Goal: Task Accomplishment & Management: Complete application form

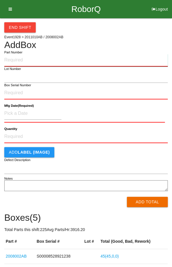
paste input "2008002AB"
type input "2008002AB"
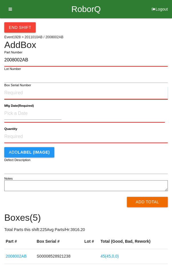
click at [41, 95] on input "Box Serial Number" at bounding box center [85, 93] width 163 height 13
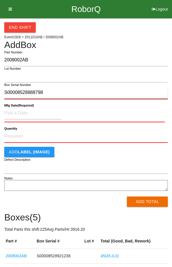
type input "S00008528888798"
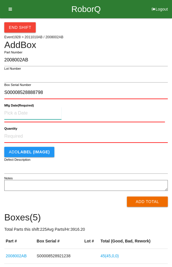
click at [16, 112] on input at bounding box center [32, 113] width 57 height 12
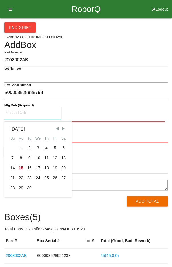
click at [58, 127] on span "Previous Month" at bounding box center [56, 128] width 5 height 5
click at [28, 169] on div "12" at bounding box center [29, 168] width 9 height 10
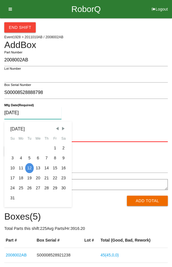
type input "[DATE]"
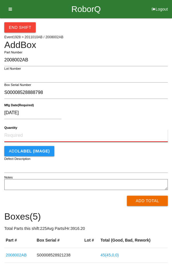
click at [19, 132] on input "Quantity" at bounding box center [85, 135] width 163 height 13
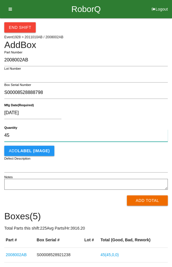
type input "45"
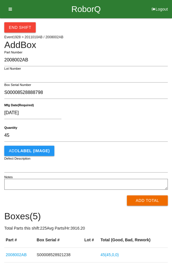
click at [137, 119] on div "[DATE]" at bounding box center [84, 114] width 160 height 15
click at [151, 202] on button "Add Total" at bounding box center [147, 200] width 41 height 10
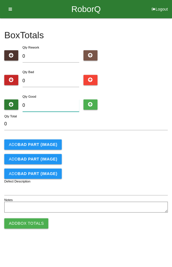
click at [57, 100] on input "0" at bounding box center [51, 105] width 57 height 12
type input "4"
type input "46"
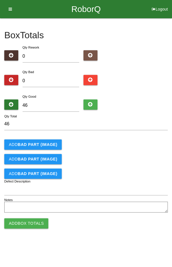
click at [145, 139] on div "Add BAD PART (IMAGE)" at bounding box center [85, 144] width 163 height 10
click at [59, 107] on input "46" at bounding box center [51, 105] width 57 height 12
type input "4"
type input "45"
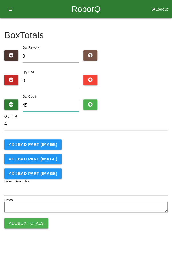
type input "45"
click at [125, 147] on div "Add BAD PART (IMAGE)" at bounding box center [85, 144] width 163 height 10
click at [30, 221] on button "Add Box Totals" at bounding box center [26, 223] width 44 height 10
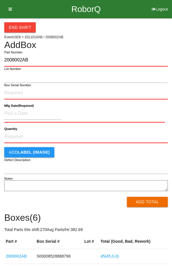
type input "2008002AB"
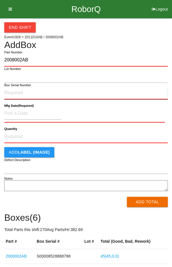
click at [15, 90] on input "Box Serial Number" at bounding box center [85, 93] width 163 height 13
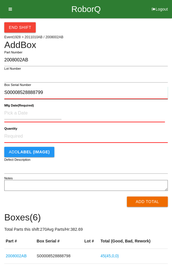
type input "S00008528888799"
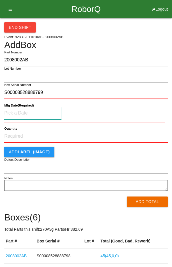
click at [20, 112] on input at bounding box center [32, 113] width 57 height 12
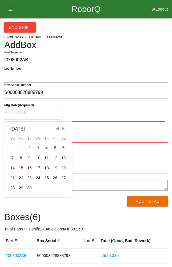
click at [55, 127] on span "Previous Month" at bounding box center [56, 128] width 5 height 5
click at [29, 168] on div "12" at bounding box center [29, 168] width 9 height 10
type input "[DATE]"
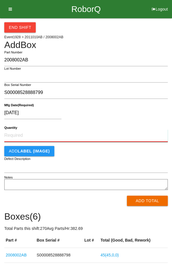
click at [21, 133] on input "Quantity" at bounding box center [85, 135] width 163 height 13
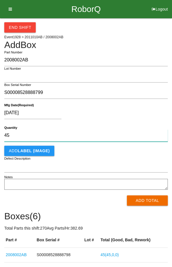
type input "45"
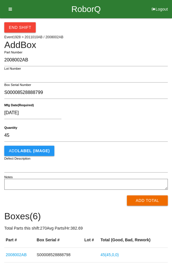
click at [149, 150] on div "Add LABEL (IMAGE)" at bounding box center [85, 150] width 163 height 10
click at [148, 201] on button "Add Total" at bounding box center [147, 200] width 41 height 10
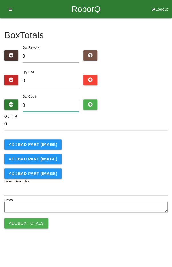
click at [62, 99] on input "0" at bounding box center [51, 105] width 57 height 12
type input "4"
type input "45"
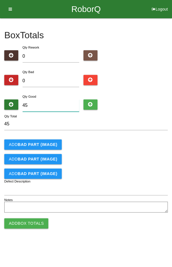
type input "45"
click at [122, 146] on div "Add BAD PART (IMAGE)" at bounding box center [85, 144] width 163 height 10
click at [27, 223] on button "Add Box Totals" at bounding box center [26, 223] width 44 height 10
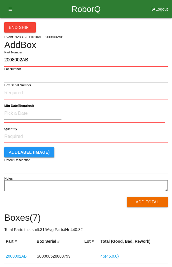
type input "2008002AB"
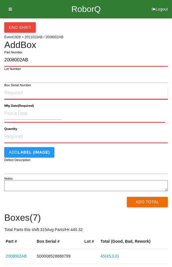
click at [34, 92] on input "Box Serial Number" at bounding box center [85, 93] width 163 height 13
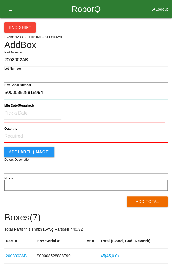
type input "S00008528818994"
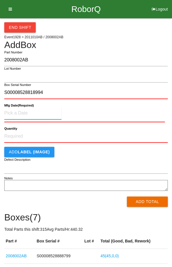
click at [14, 111] on input at bounding box center [32, 113] width 57 height 12
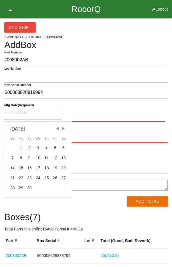
click at [55, 128] on span "Previous Month" at bounding box center [56, 128] width 5 height 5
click at [56, 127] on span "Previous Month" at bounding box center [56, 128] width 5 height 5
click at [56, 126] on span "Previous Month" at bounding box center [56, 128] width 5 height 5
click at [54, 167] on div "16" at bounding box center [55, 168] width 9 height 10
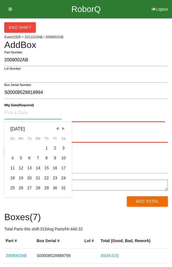
type input "[DATE]"
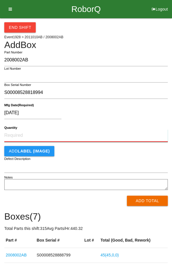
click at [18, 129] on input "Quantity" at bounding box center [85, 135] width 163 height 13
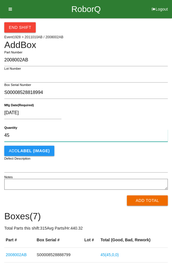
type input "45"
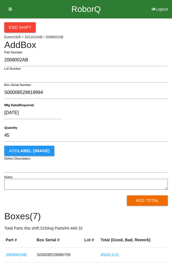
click at [147, 123] on div "[DATE] Mfg Date (Required)" at bounding box center [85, 114] width 163 height 23
click at [151, 203] on button "Add Total" at bounding box center [147, 200] width 41 height 10
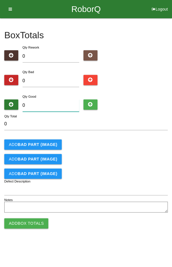
click at [33, 107] on input "0" at bounding box center [51, 105] width 57 height 12
type input "4"
type input "45"
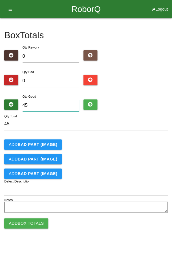
type input "45"
click at [131, 143] on div "Add BAD PART (IMAGE)" at bounding box center [85, 144] width 163 height 10
click at [32, 219] on button "Add Box Totals" at bounding box center [26, 223] width 44 height 10
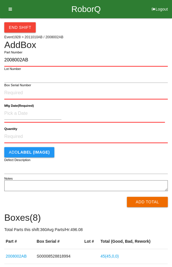
type input "2008002AB"
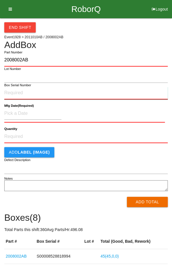
click at [50, 92] on input "Box Serial Number" at bounding box center [85, 93] width 163 height 13
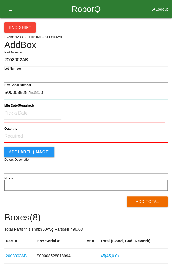
type input "S00008528751810"
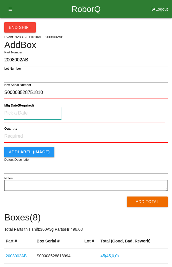
click at [15, 112] on input at bounding box center [32, 113] width 57 height 12
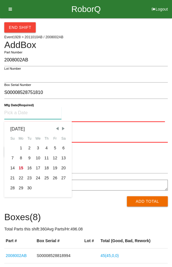
click at [57, 128] on span "Previous Month" at bounding box center [56, 128] width 5 height 5
click at [55, 129] on span "Previous Month" at bounding box center [56, 128] width 5 height 5
click at [56, 129] on span "Previous Month" at bounding box center [56, 128] width 5 height 5
click at [56, 130] on span "Previous Month" at bounding box center [56, 128] width 5 height 5
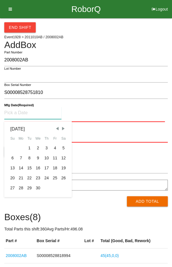
click at [55, 129] on span "Previous Month" at bounding box center [56, 128] width 5 height 5
click at [56, 129] on span "Previous Month" at bounding box center [56, 128] width 5 height 5
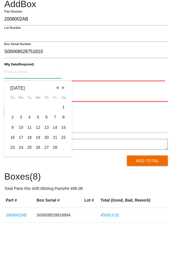
click at [55, 189] on div "28" at bounding box center [55, 188] width 9 height 10
type input "[DATE]"
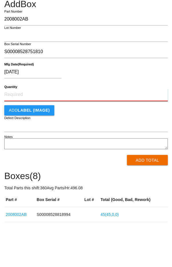
click at [97, 133] on input "Quantity" at bounding box center [85, 135] width 163 height 13
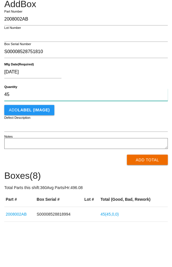
type input "45"
click at [146, 204] on button "Add Total" at bounding box center [147, 200] width 41 height 10
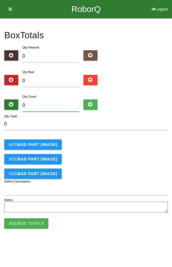
click at [50, 108] on input "0" at bounding box center [51, 105] width 57 height 12
type input "4"
type input "45"
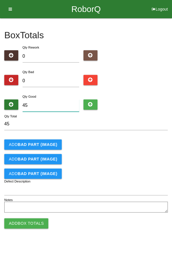
type input "45"
click at [123, 141] on div "Add BAD PART (IMAGE)" at bounding box center [85, 144] width 163 height 10
click at [27, 218] on button "Add Box Totals" at bounding box center [26, 223] width 44 height 10
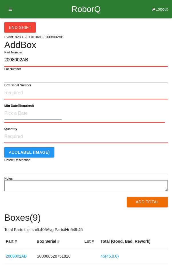
type input "2008002AB"
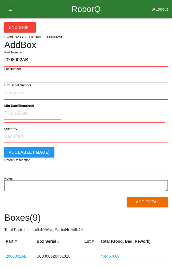
click at [14, 90] on input "Box Serial Number" at bounding box center [85, 93] width 163 height 13
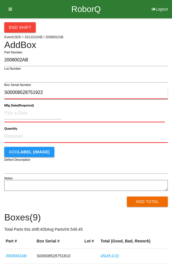
type input "S00008528751922"
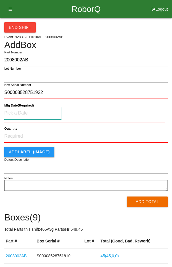
click at [17, 113] on input at bounding box center [32, 113] width 57 height 12
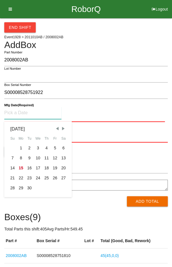
click at [55, 128] on span "Previous Month" at bounding box center [56, 128] width 5 height 5
click at [56, 128] on span "Previous Month" at bounding box center [56, 128] width 5 height 5
click at [55, 127] on span "Previous Month" at bounding box center [56, 128] width 5 height 5
click at [51, 127] on div "[DATE]" at bounding box center [37, 128] width 55 height 7
click at [51, 128] on div "[DATE]" at bounding box center [37, 128] width 55 height 7
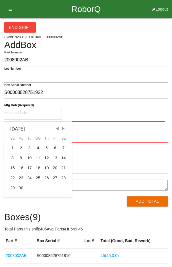
click at [54, 128] on span "Previous Month" at bounding box center [56, 128] width 5 height 5
click at [55, 128] on span "Previous Month" at bounding box center [56, 128] width 5 height 5
click at [62, 144] on div "1" at bounding box center [63, 148] width 9 height 10
type input "[DATE]"
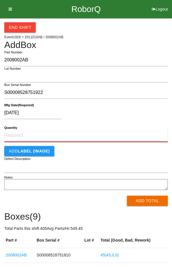
click at [25, 133] on input "Quantity" at bounding box center [85, 135] width 163 height 13
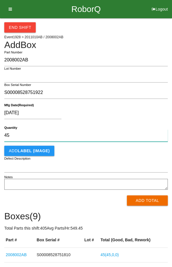
type input "45"
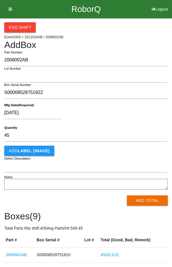
click at [145, 116] on div "[DATE]" at bounding box center [84, 114] width 160 height 15
click at [151, 201] on button "Add Total" at bounding box center [147, 200] width 41 height 10
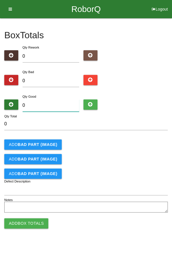
click at [45, 105] on input "0" at bounding box center [51, 105] width 57 height 12
type input "4"
type input "45"
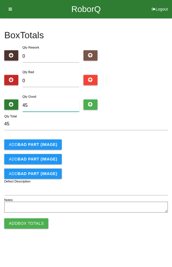
type input "45"
click at [122, 145] on div "Add BAD PART (IMAGE)" at bounding box center [85, 144] width 163 height 10
click at [23, 223] on button "Add Box Totals" at bounding box center [26, 223] width 44 height 10
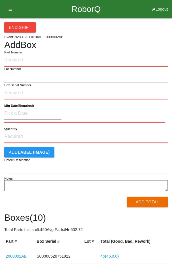
click at [144, 30] on div "End Shift" at bounding box center [85, 25] width 163 height 14
